Goal: Check status: Check status

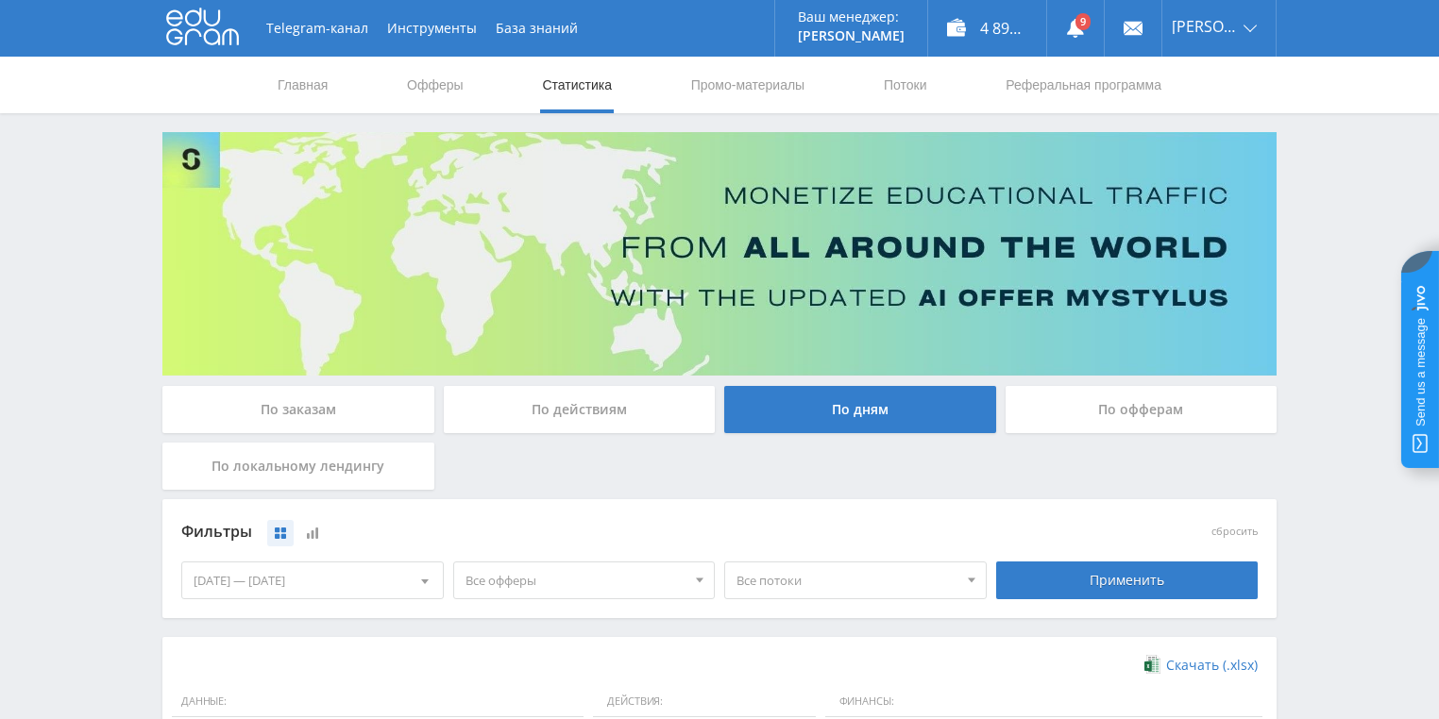
scroll to position [453, 0]
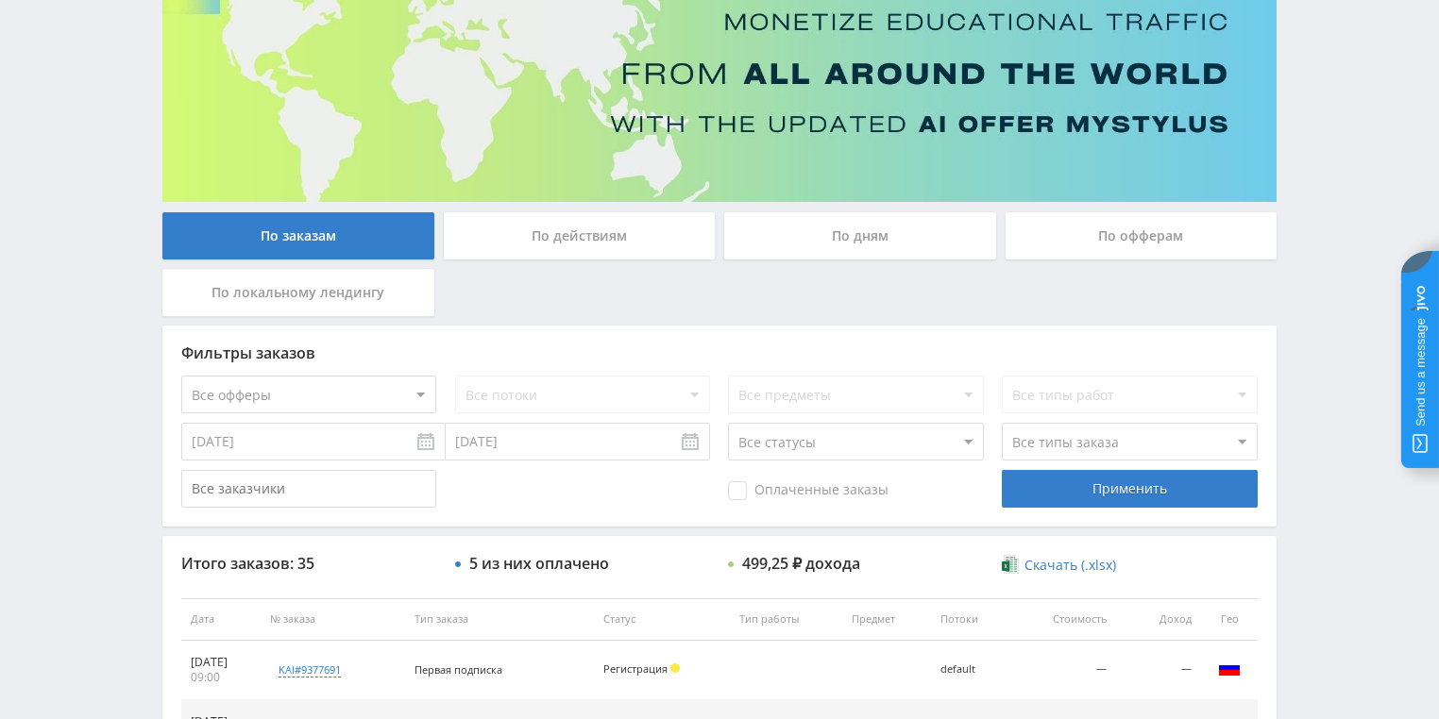
scroll to position [151, 0]
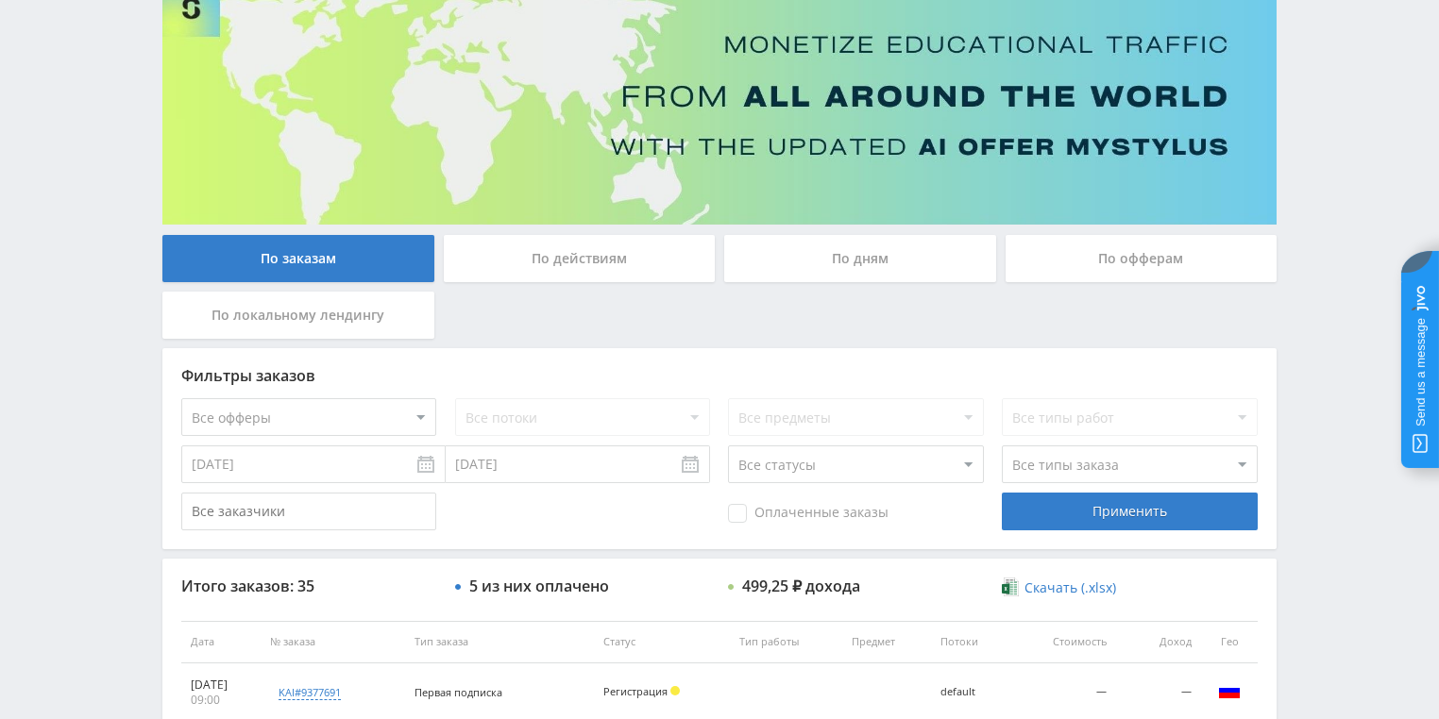
click at [530, 225] on div "По заказам По действиям По дням По офферам По локальному лендингу Фильтры заказ…" at bounding box center [719, 655] width 1133 height 1349
click at [536, 259] on div "По действиям" at bounding box center [580, 258] width 272 height 47
click at [593, 271] on div "По действиям" at bounding box center [580, 258] width 272 height 47
click at [0, 0] on input "По действиям" at bounding box center [0, 0] width 0 height 0
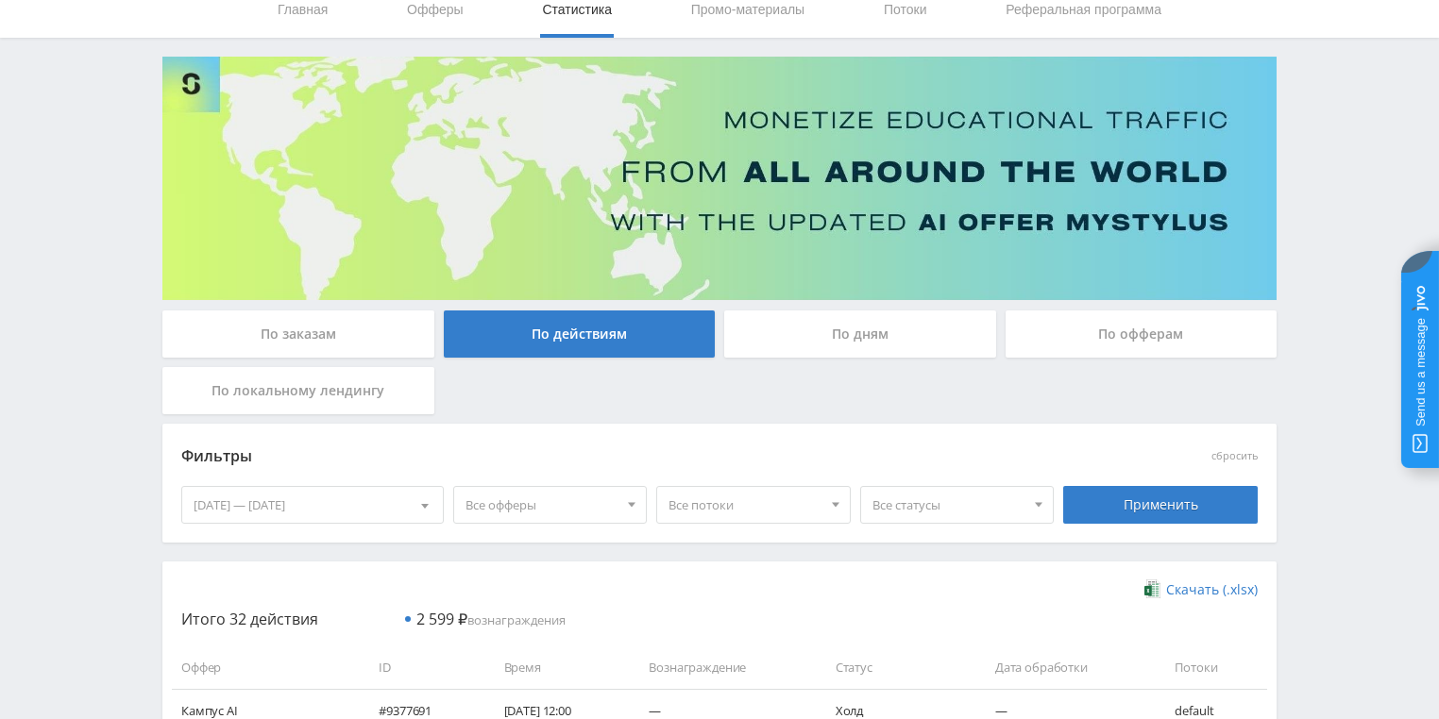
click at [846, 324] on div "По дням" at bounding box center [860, 334] width 272 height 47
click at [0, 0] on input "По дням" at bounding box center [0, 0] width 0 height 0
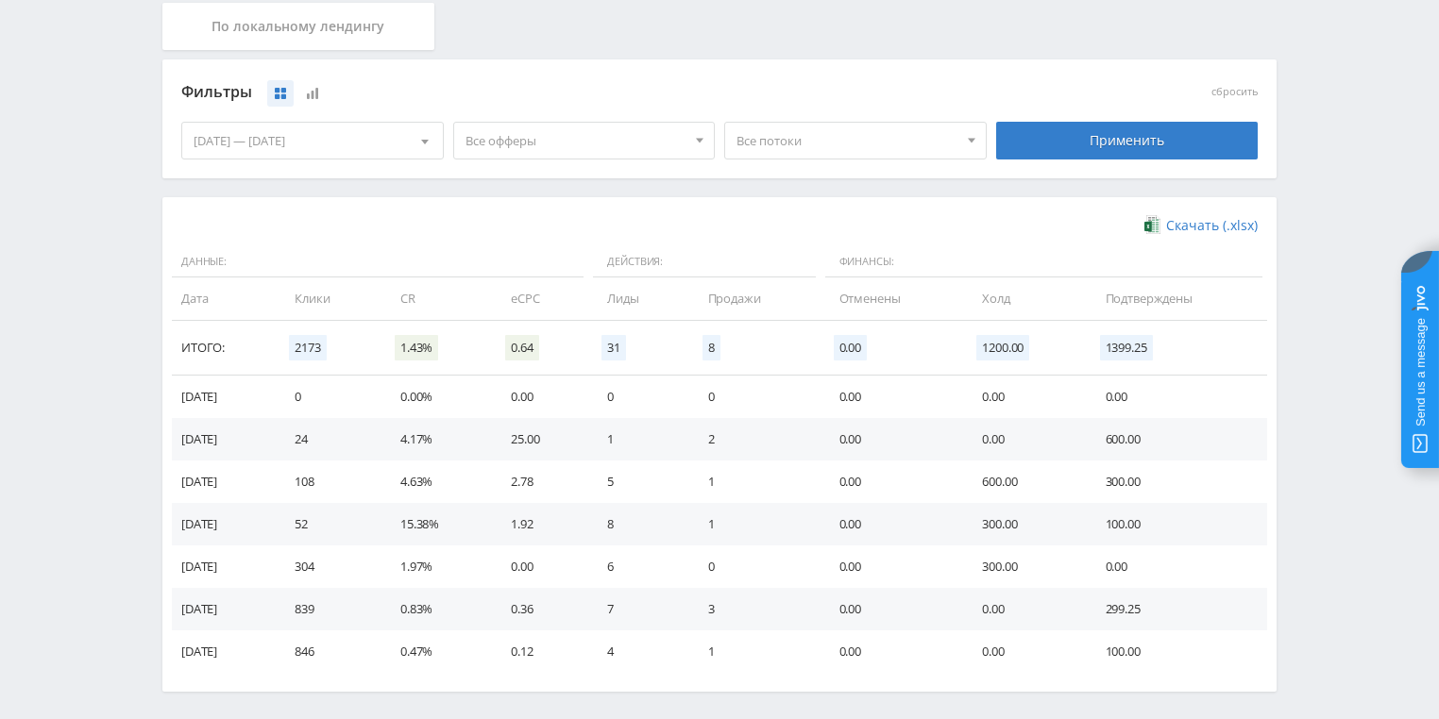
scroll to position [514, 0]
